Goal: Navigation & Orientation: Find specific page/section

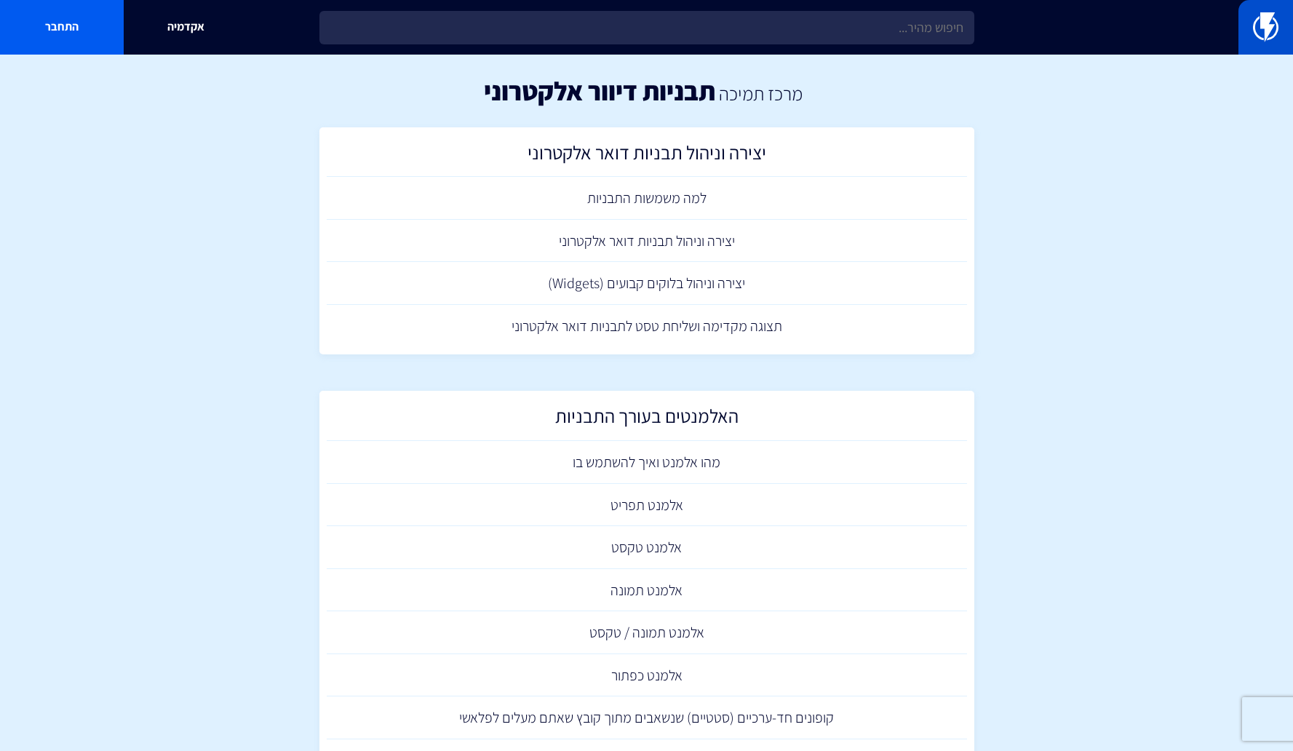
click at [1255, 33] on img at bounding box center [1265, 26] width 25 height 29
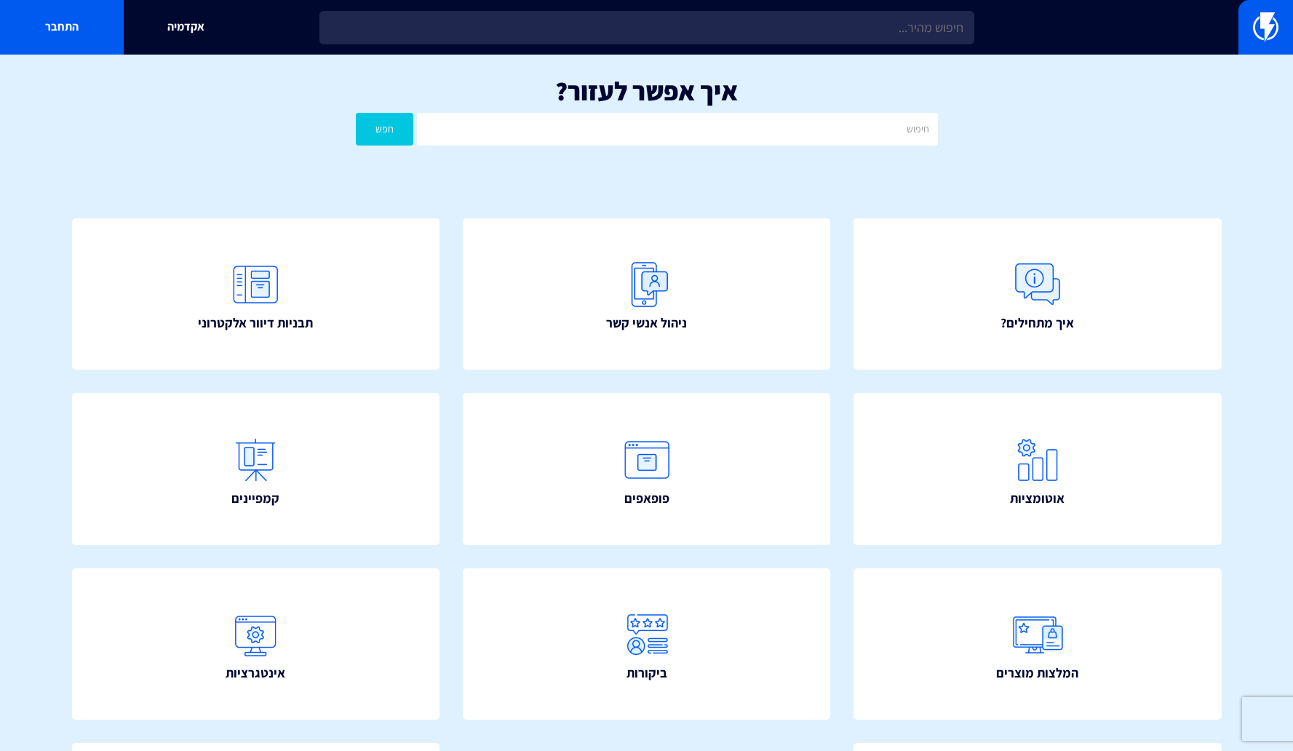
click at [1236, 27] on div "אקדמיה התחבר" at bounding box center [646, 27] width 1293 height 55
click at [1258, 31] on img at bounding box center [1265, 26] width 25 height 29
